Goal: Information Seeking & Learning: Learn about a topic

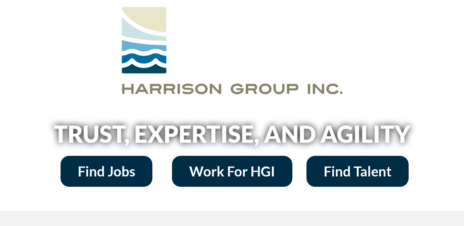
scroll to position [115, 0]
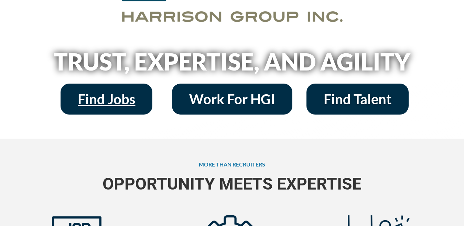
click at [95, 93] on span "Find Jobs" at bounding box center [106, 99] width 57 height 14
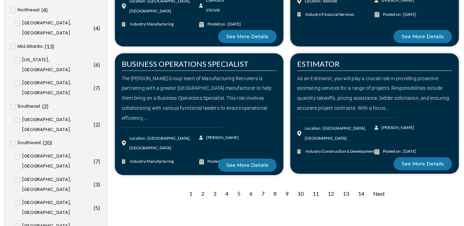
scroll to position [641, 0]
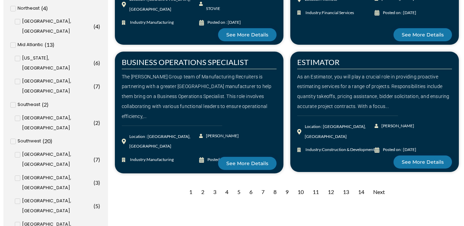
click at [199, 188] on div "2" at bounding box center [203, 192] width 10 height 17
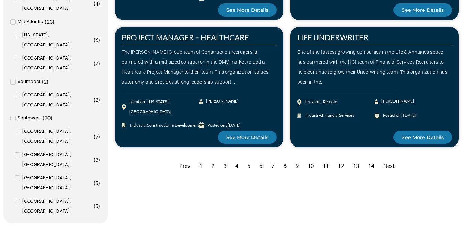
scroll to position [669, 0]
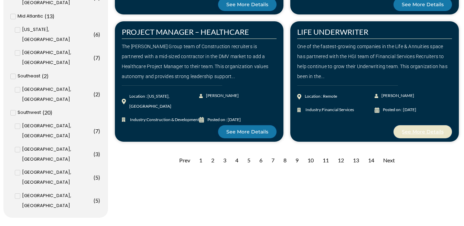
click at [423, 130] on span "See More Details" at bounding box center [423, 131] width 42 height 5
click at [224, 161] on div "3" at bounding box center [225, 160] width 10 height 17
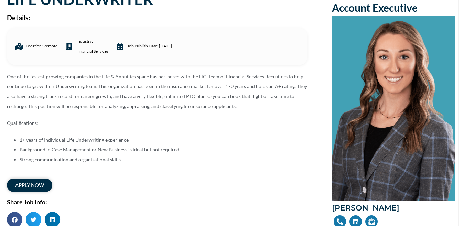
scroll to position [83, 0]
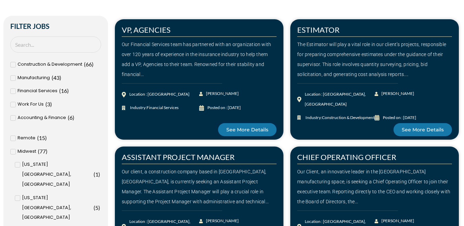
scroll to position [170, 0]
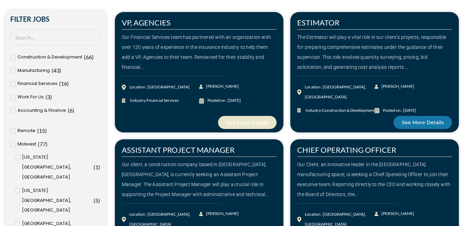
click at [236, 121] on span "See More Details" at bounding box center [247, 122] width 42 height 5
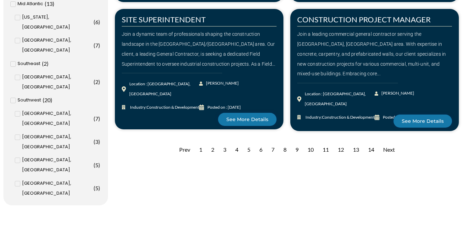
scroll to position [680, 0]
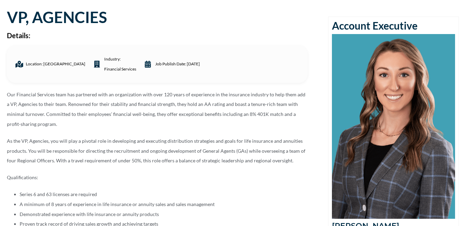
scroll to position [39, 0]
